Goal: Task Accomplishment & Management: Manage account settings

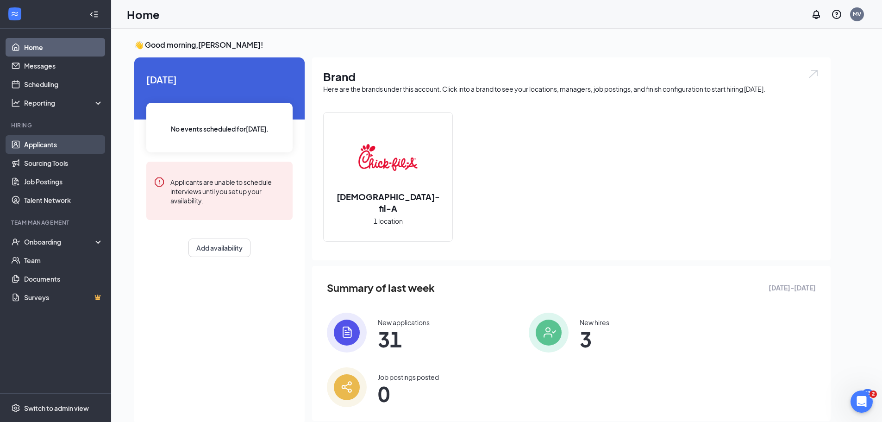
click at [33, 145] on link "Applicants" at bounding box center [63, 144] width 79 height 19
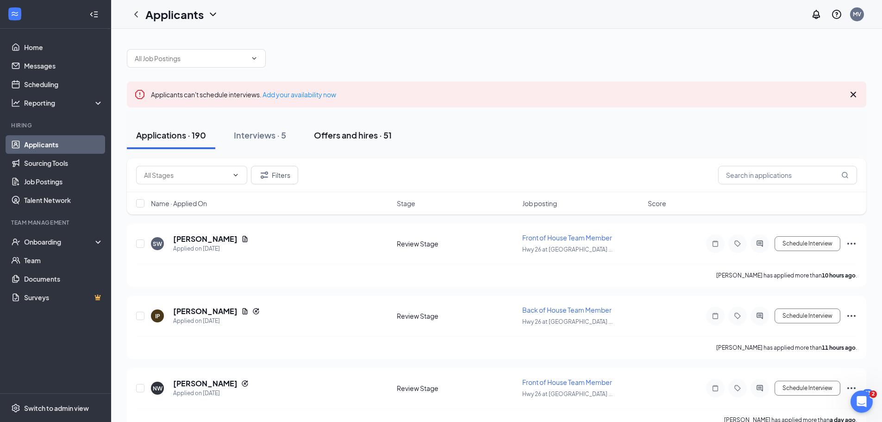
click at [348, 130] on div "Offers and hires · 51" at bounding box center [353, 135] width 78 height 12
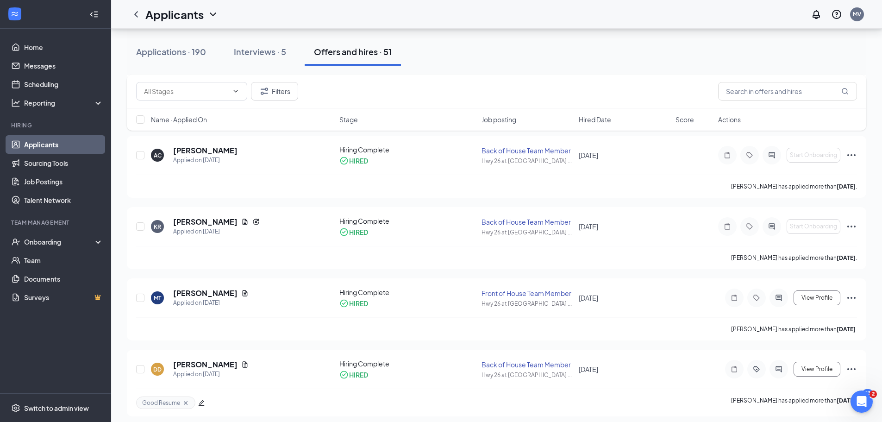
scroll to position [1666, 0]
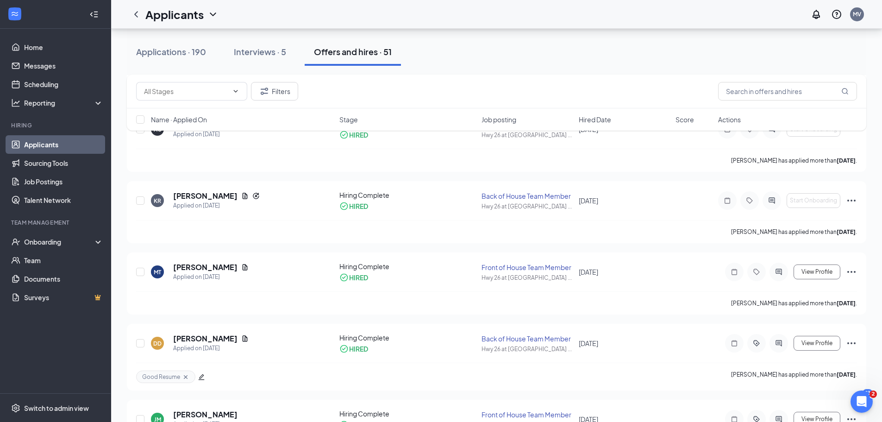
click at [60, 144] on link "Applicants" at bounding box center [63, 144] width 79 height 19
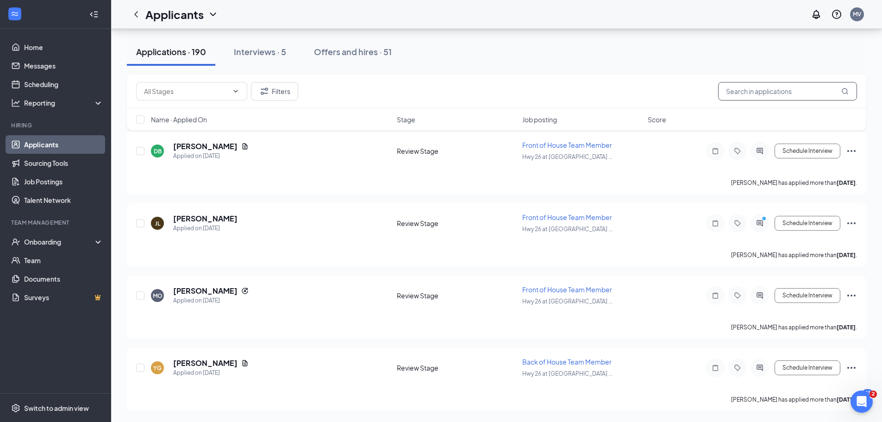
click at [749, 93] on input "text" at bounding box center [787, 91] width 139 height 19
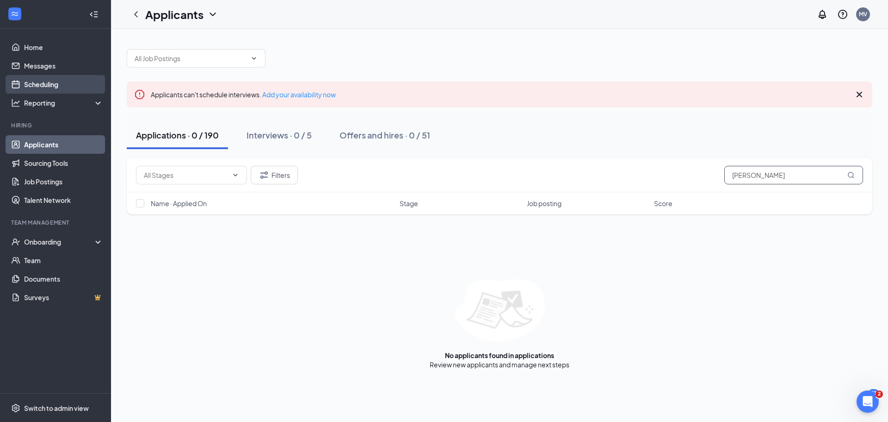
type input "[PERSON_NAME]"
click at [61, 82] on link "Scheduling" at bounding box center [63, 84] width 79 height 19
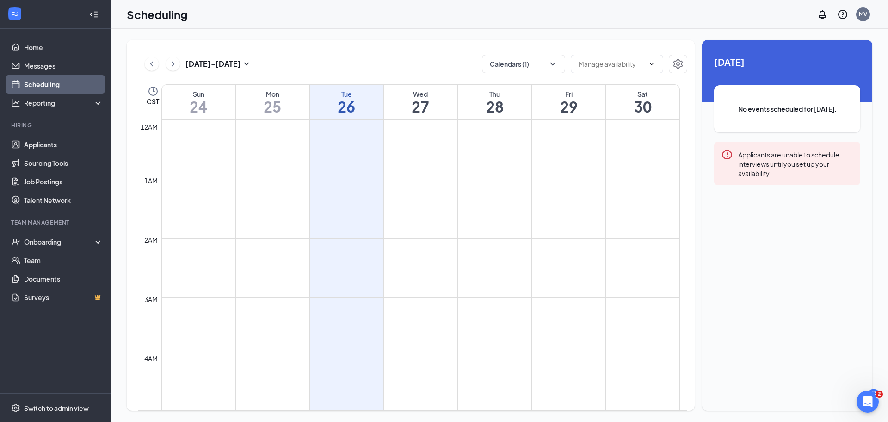
scroll to position [455, 0]
click at [149, 64] on icon "ChevronLeft" at bounding box center [151, 63] width 9 height 11
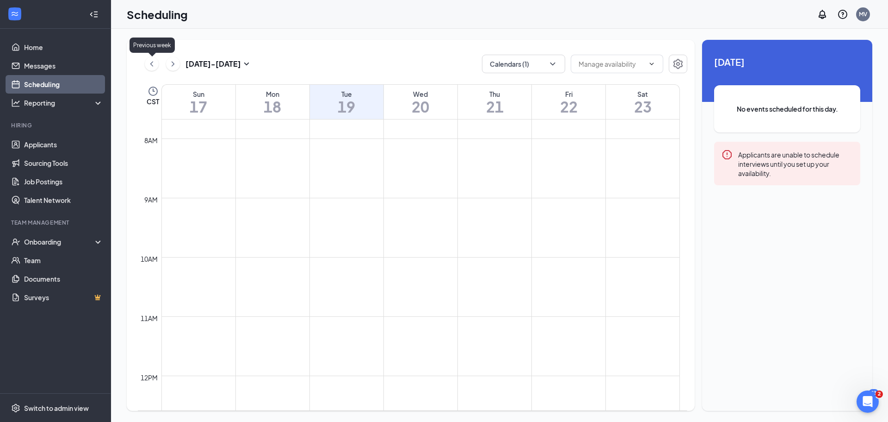
click at [149, 64] on icon "ChevronLeft" at bounding box center [151, 63] width 9 height 11
click at [153, 63] on icon "ChevronLeft" at bounding box center [151, 63] width 9 height 11
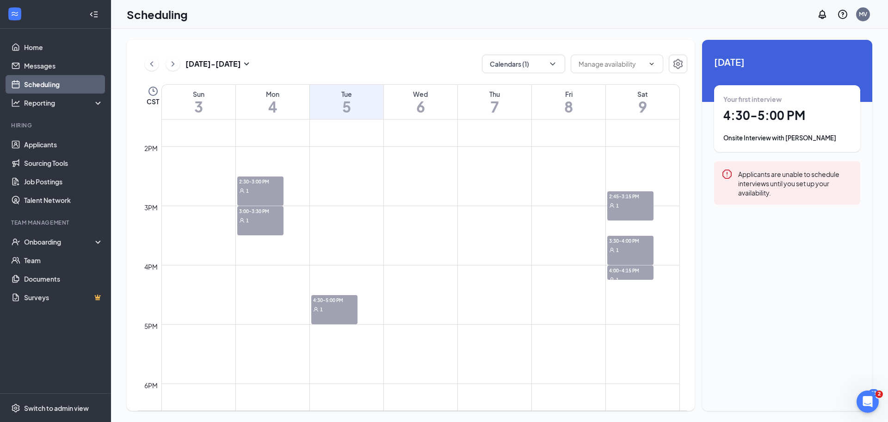
scroll to position [825, 0]
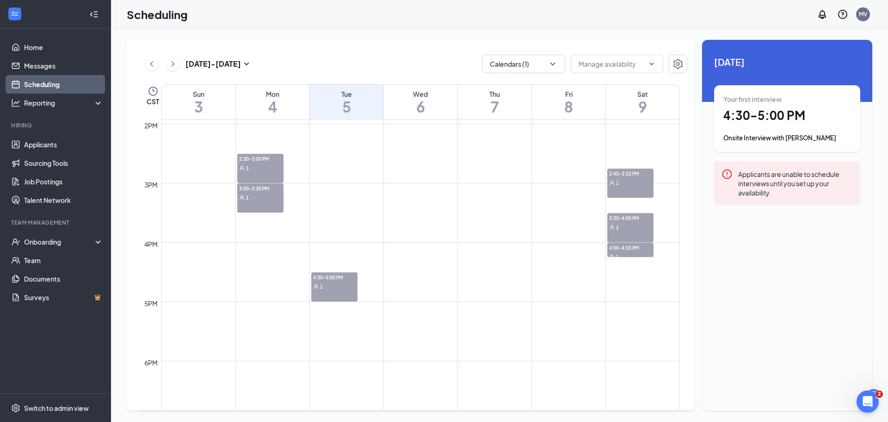
click at [325, 280] on span "4:30-5:00 PM" at bounding box center [334, 276] width 46 height 9
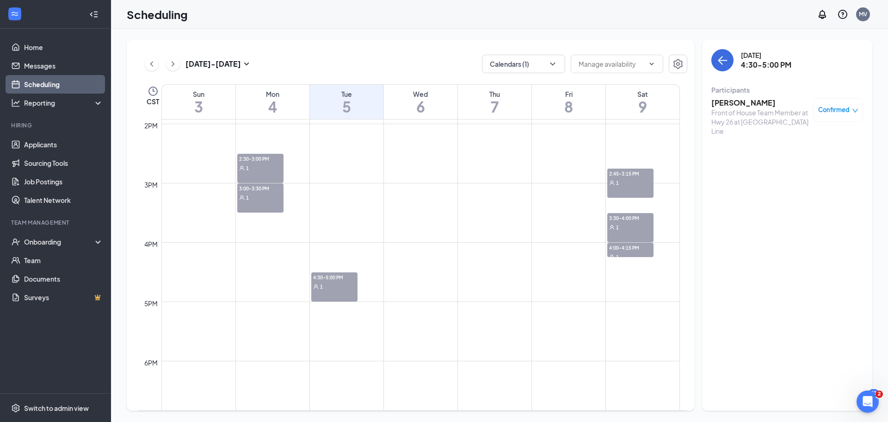
click at [262, 209] on div "3:00-3:30 PM 1" at bounding box center [260, 197] width 46 height 29
click at [257, 166] on div "1" at bounding box center [260, 167] width 46 height 9
click at [618, 250] on span "4:00-4:15 PM" at bounding box center [631, 246] width 46 height 9
click at [615, 229] on icon "User" at bounding box center [612, 227] width 6 height 6
click at [628, 187] on div "2:45-3:15 PM 1" at bounding box center [631, 182] width 46 height 29
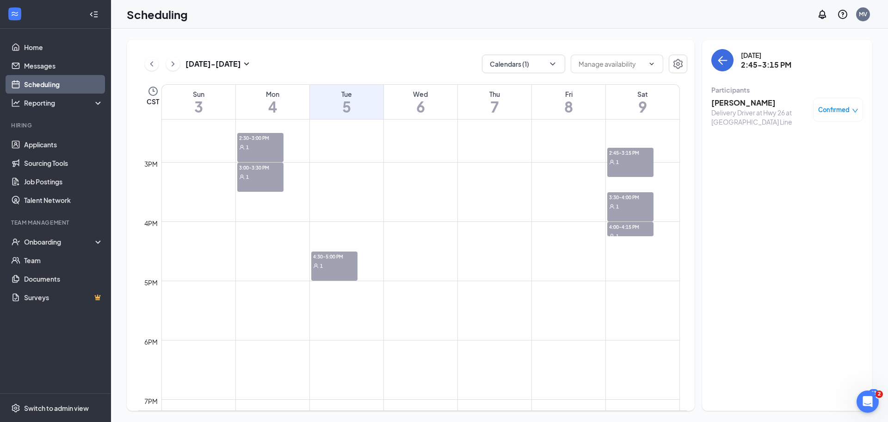
scroll to position [871, 0]
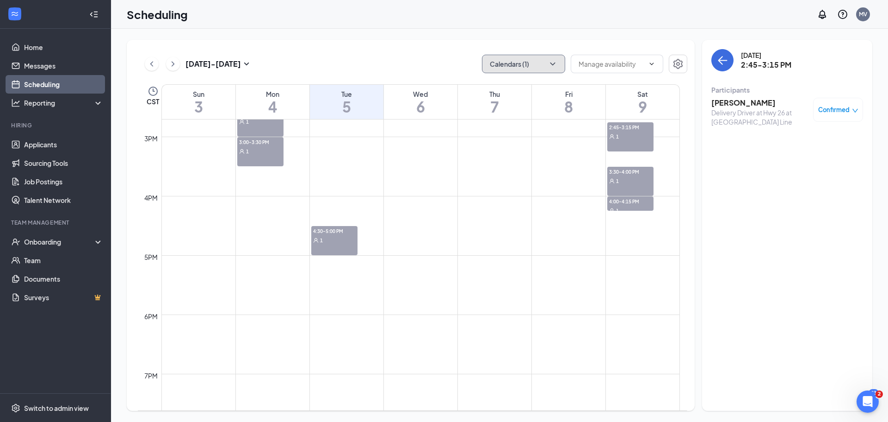
click at [554, 61] on icon "ChevronDown" at bounding box center [552, 63] width 9 height 9
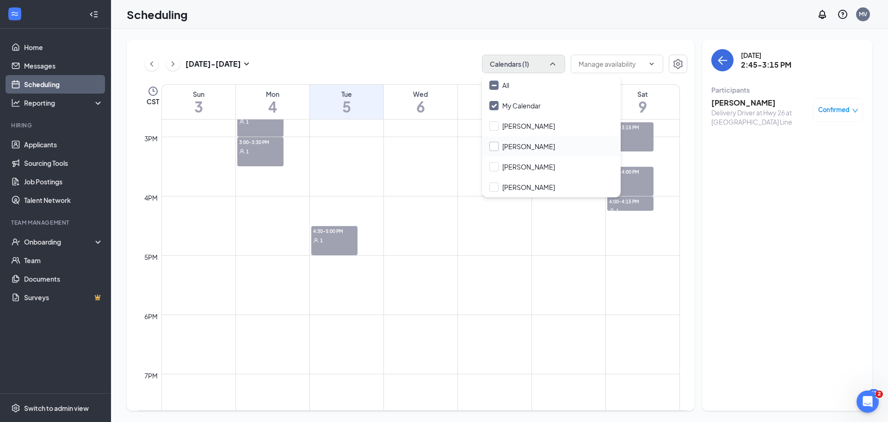
click at [500, 147] on input "[PERSON_NAME]" at bounding box center [523, 146] width 66 height 9
checkbox input "true"
click at [497, 106] on input "My Calendar" at bounding box center [515, 105] width 51 height 9
checkbox input "false"
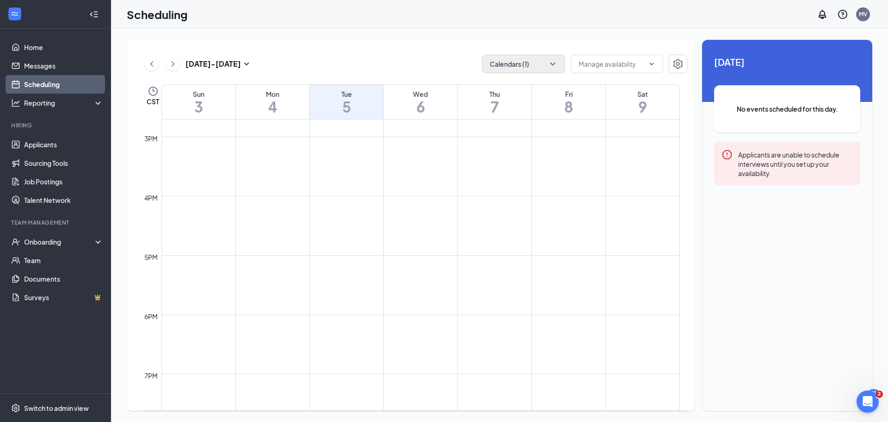
click at [407, 77] on div "[DATE] - [DATE] Calendars (1) CST Sun 3 Mon 4 Tue 5 Wed 6 Thu 7 Fri 8 Sat 9 12a…" at bounding box center [411, 225] width 568 height 371
click at [155, 68] on icon "ChevronLeft" at bounding box center [151, 63] width 9 height 11
click at [149, 66] on icon "ChevronLeft" at bounding box center [151, 63] width 9 height 11
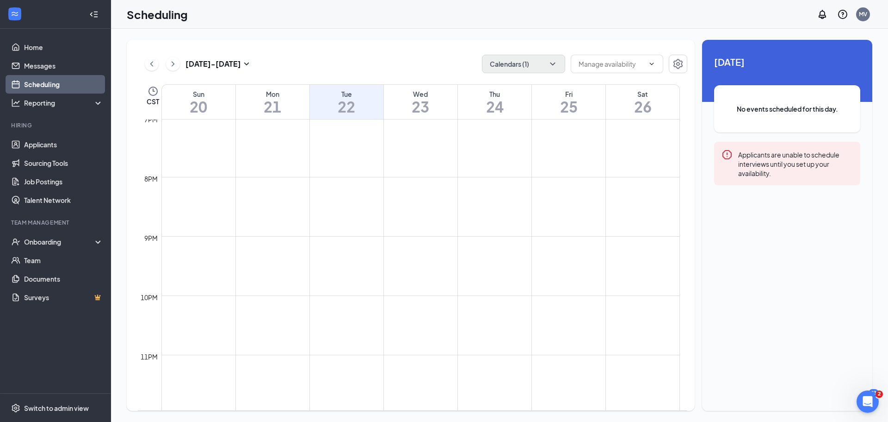
scroll to position [1131, 0]
click at [153, 67] on icon "ChevronLeft" at bounding box center [151, 63] width 9 height 11
click at [177, 63] on icon "ChevronRight" at bounding box center [172, 63] width 9 height 11
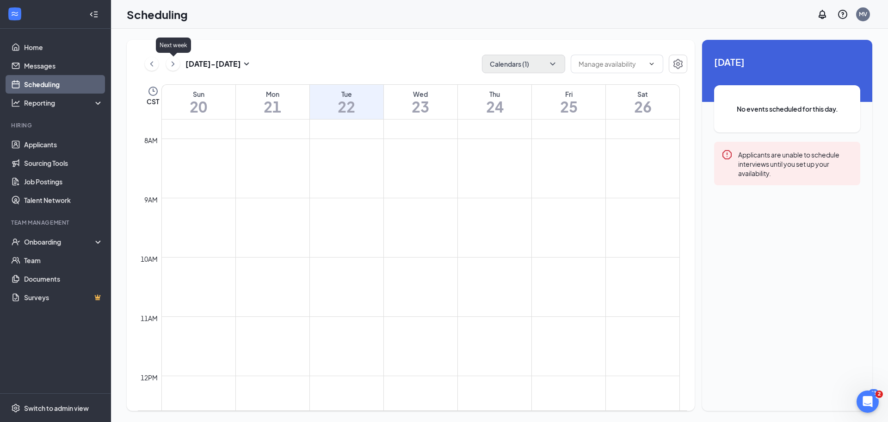
click at [177, 63] on icon "ChevronRight" at bounding box center [172, 63] width 9 height 11
click at [173, 63] on icon "ChevronRight" at bounding box center [172, 63] width 9 height 11
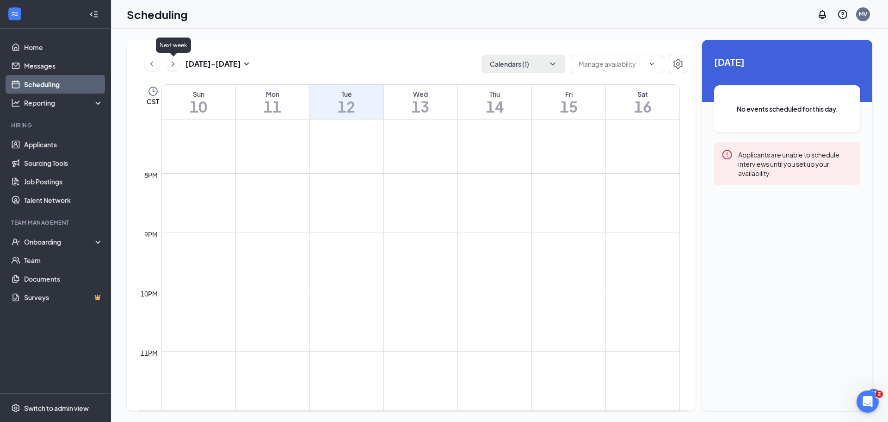
click at [174, 64] on icon "ChevronRight" at bounding box center [173, 63] width 3 height 5
click at [154, 66] on icon "ChevronLeft" at bounding box center [151, 63] width 9 height 11
click at [532, 56] on button "Calendars (1)" at bounding box center [523, 64] width 83 height 19
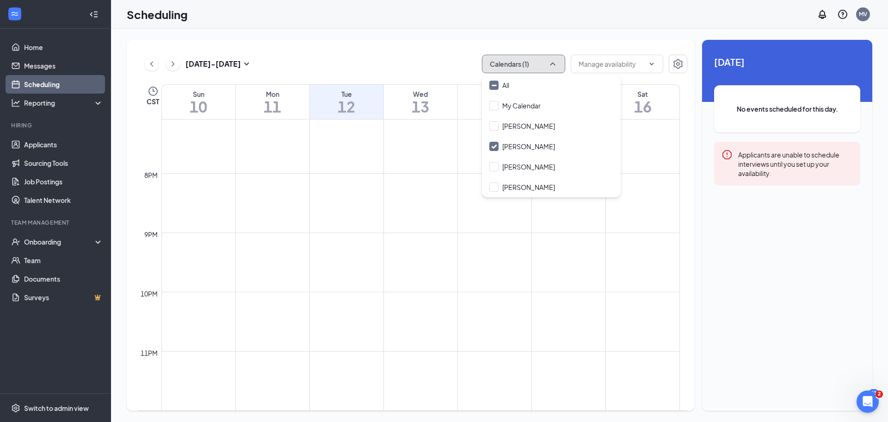
click at [532, 56] on button "Calendars (1)" at bounding box center [523, 64] width 83 height 19
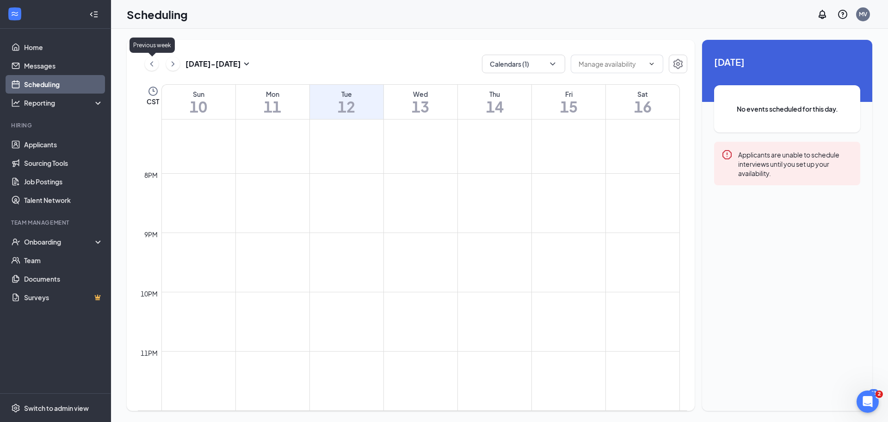
click at [152, 68] on icon "ChevronLeft" at bounding box center [151, 63] width 9 height 11
click at [151, 66] on icon "ChevronLeft" at bounding box center [151, 63] width 9 height 11
click at [150, 65] on icon "ChevronLeft" at bounding box center [151, 63] width 9 height 11
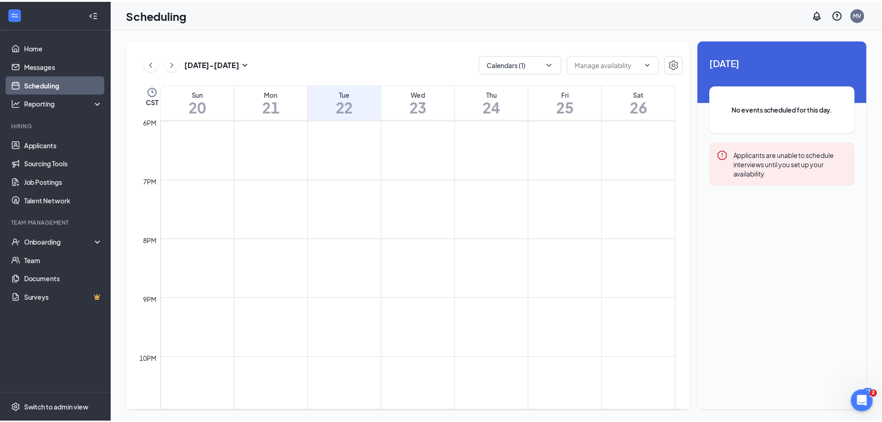
scroll to position [1103, 0]
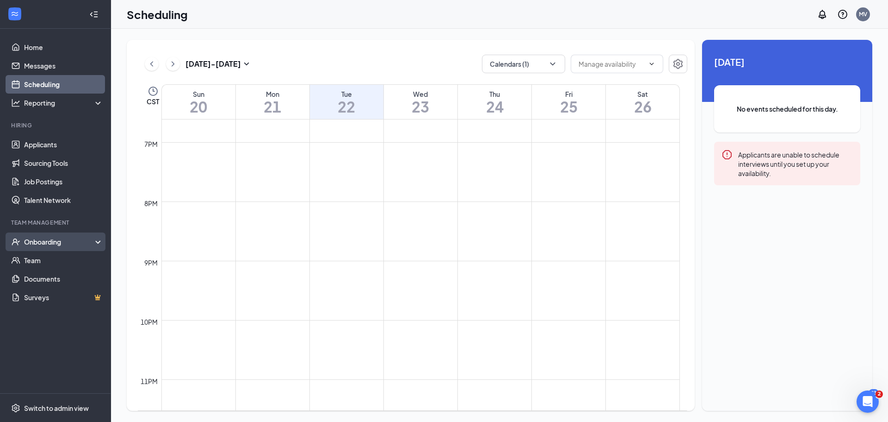
click at [74, 246] on div "Onboarding" at bounding box center [55, 241] width 111 height 19
click at [66, 255] on link "Overview" at bounding box center [63, 260] width 79 height 19
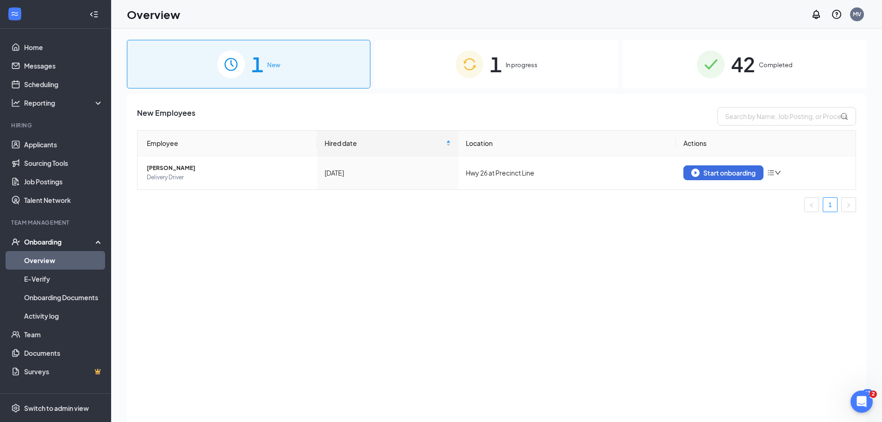
click at [484, 80] on div "1 In progress" at bounding box center [496, 64] width 243 height 49
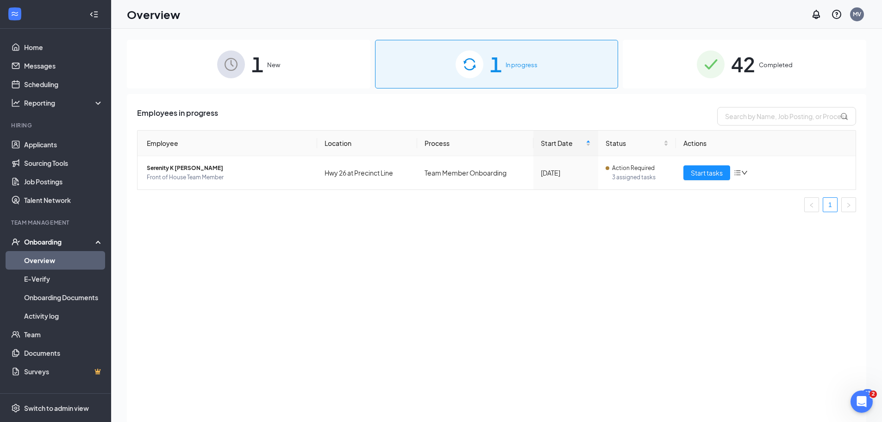
click at [713, 66] on img at bounding box center [710, 64] width 28 height 28
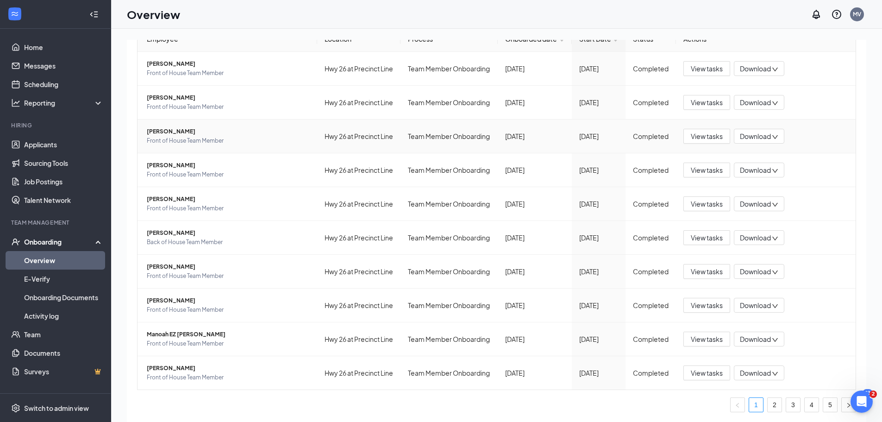
scroll to position [133, 0]
click at [62, 141] on link "Applicants" at bounding box center [63, 144] width 79 height 19
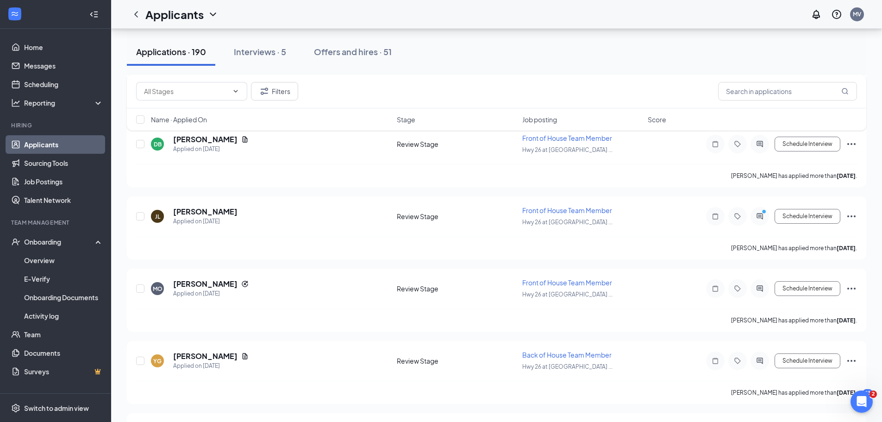
scroll to position [602, 0]
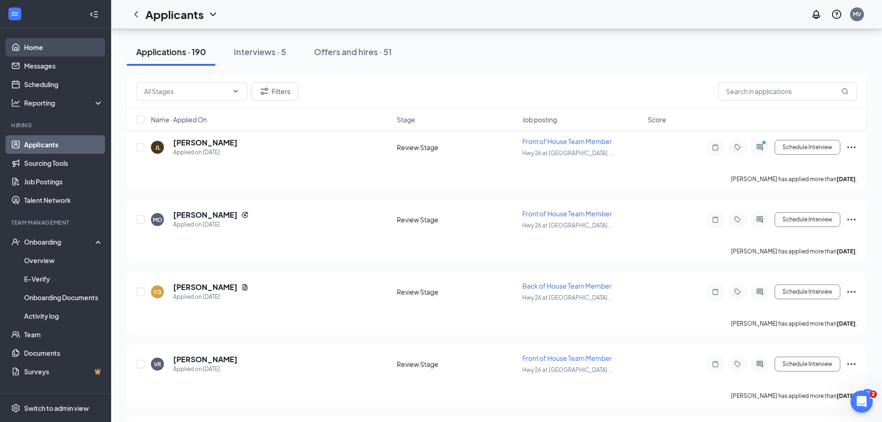
click at [60, 46] on link "Home" at bounding box center [63, 47] width 79 height 19
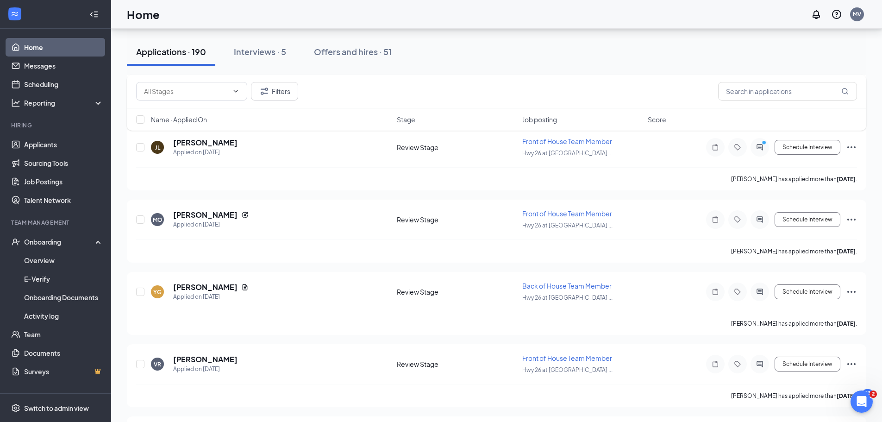
scroll to position [19, 0]
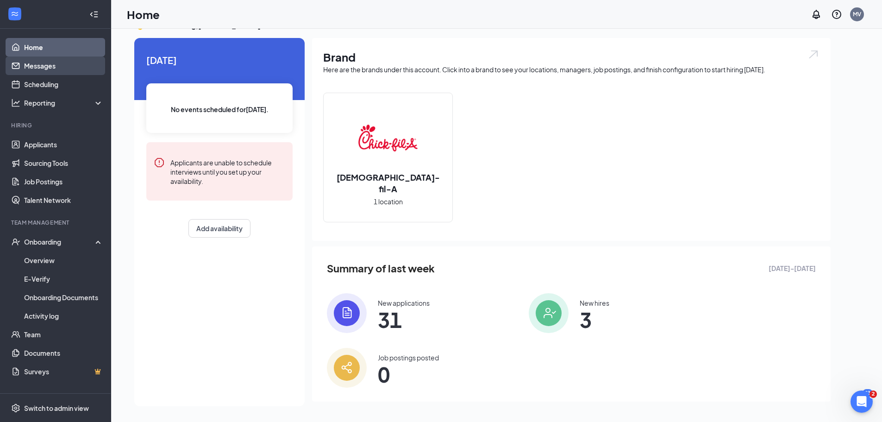
click at [67, 68] on link "Messages" at bounding box center [63, 65] width 79 height 19
